Goal: Check status: Check status

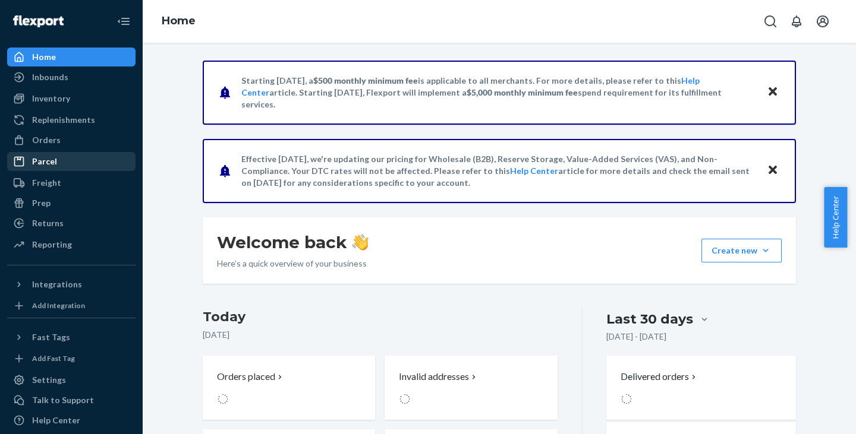
drag, startPoint x: 39, startPoint y: 136, endPoint x: 55, endPoint y: 152, distance: 22.7
click at [39, 136] on div "Orders" at bounding box center [46, 140] width 29 height 12
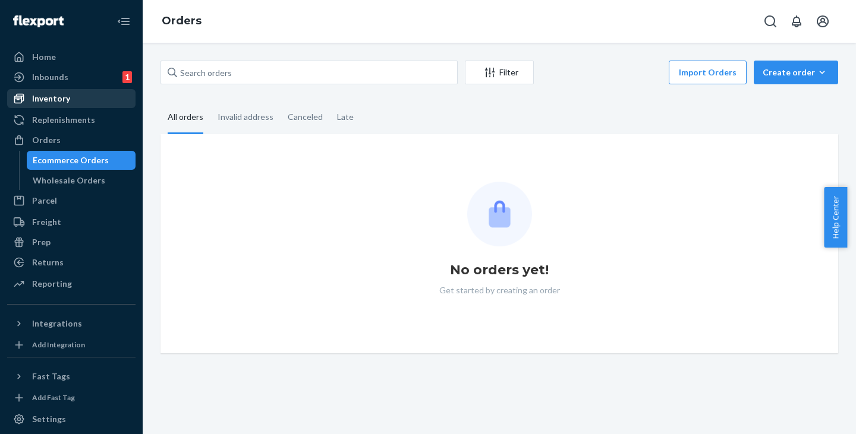
click at [37, 96] on div "Inventory" at bounding box center [51, 99] width 38 height 12
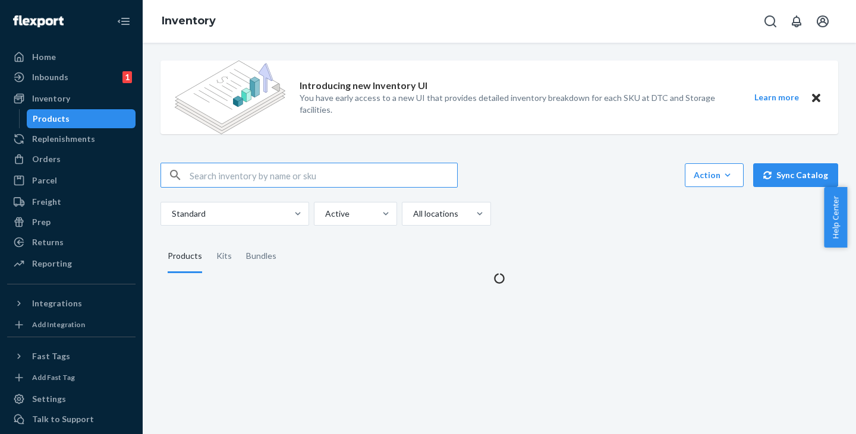
click at [218, 177] on input "text" at bounding box center [323, 175] width 267 height 24
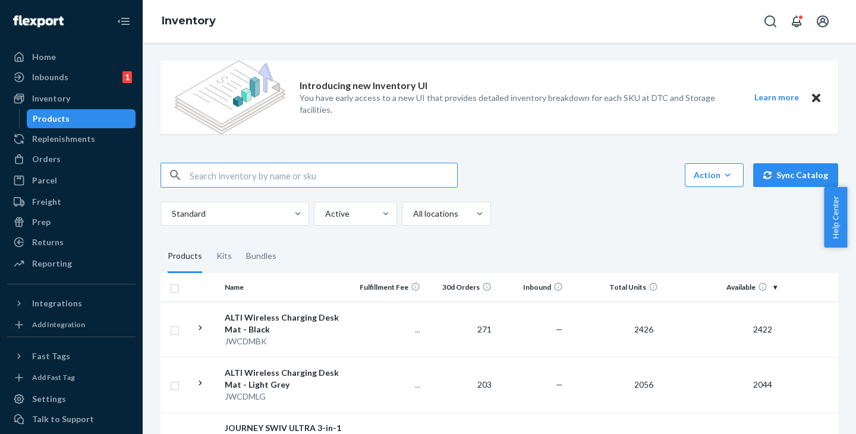
paste input "JLPLKOBK"
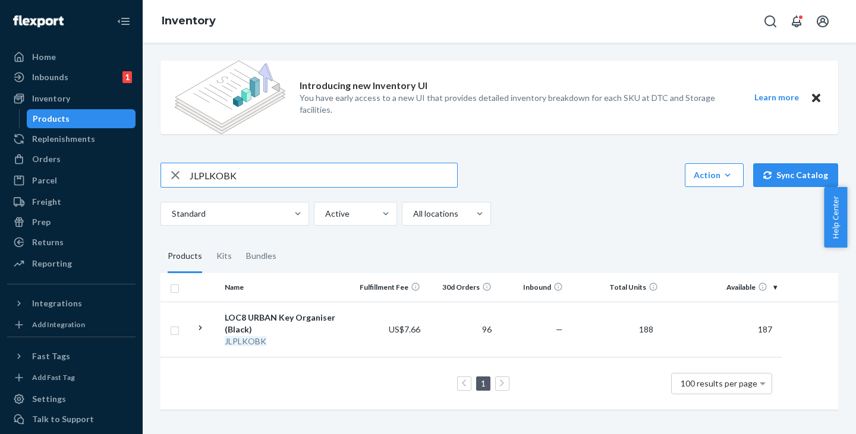
click at [253, 171] on input "JLPLKOBK" at bounding box center [323, 175] width 267 height 24
drag, startPoint x: 243, startPoint y: 178, endPoint x: 178, endPoint y: 171, distance: 65.1
click at [178, 171] on div "JLPLKOTP" at bounding box center [309, 175] width 296 height 24
click at [242, 177] on input "JLPLKOTP" at bounding box center [323, 175] width 267 height 24
drag, startPoint x: 242, startPoint y: 177, endPoint x: 188, endPoint y: 179, distance: 54.1
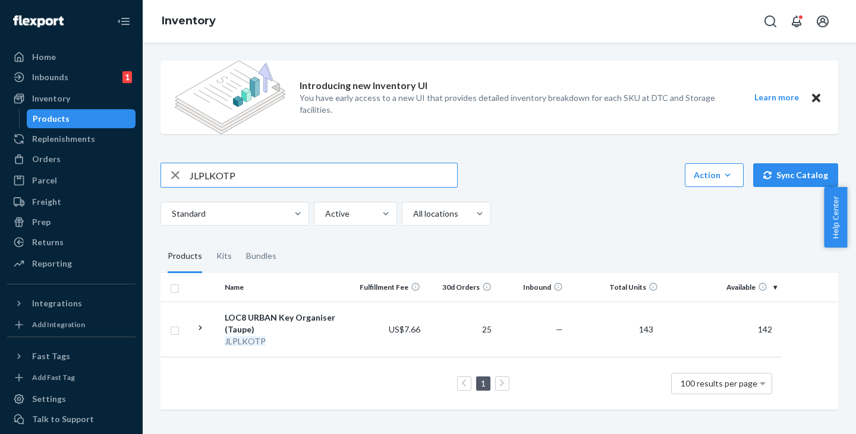
click at [188, 179] on div "JLPLKOTP" at bounding box center [309, 175] width 296 height 24
paste input "WCDMBK"
type input "JWCDMBK"
